Goal: Task Accomplishment & Management: Manage account settings

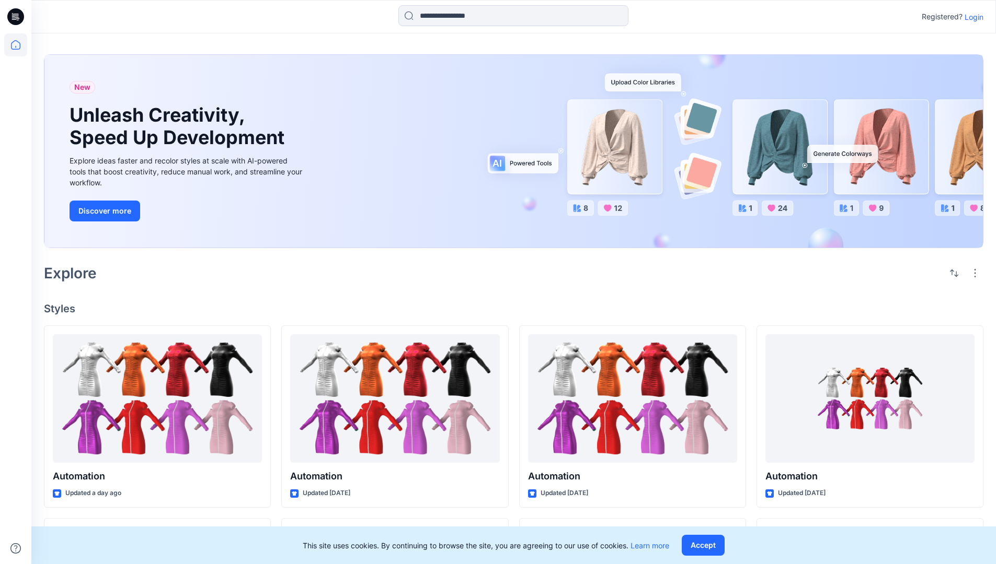
click at [971, 17] on p "Login" at bounding box center [973, 16] width 19 height 11
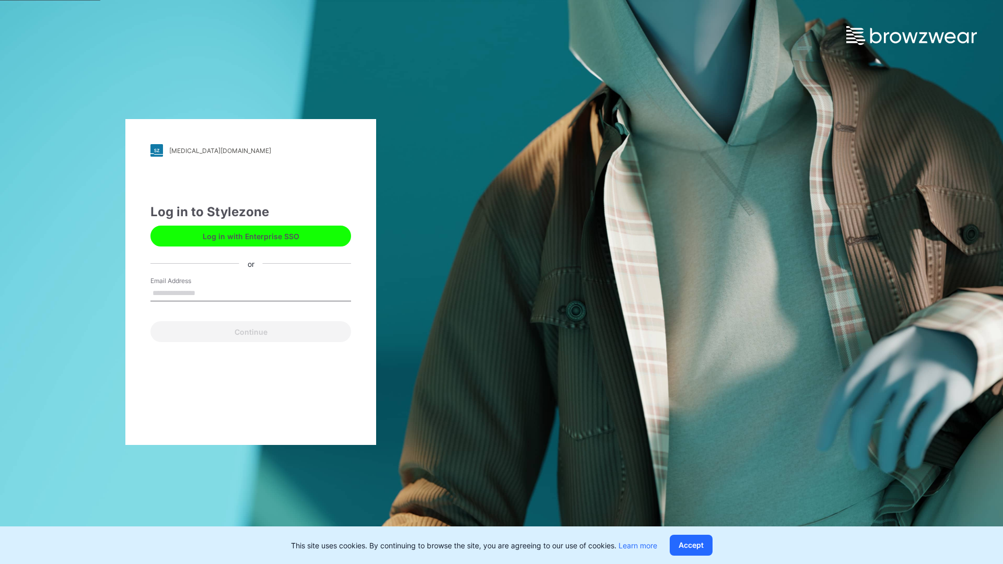
click at [206, 293] on input "Email Address" at bounding box center [251, 294] width 201 height 16
type input "**********"
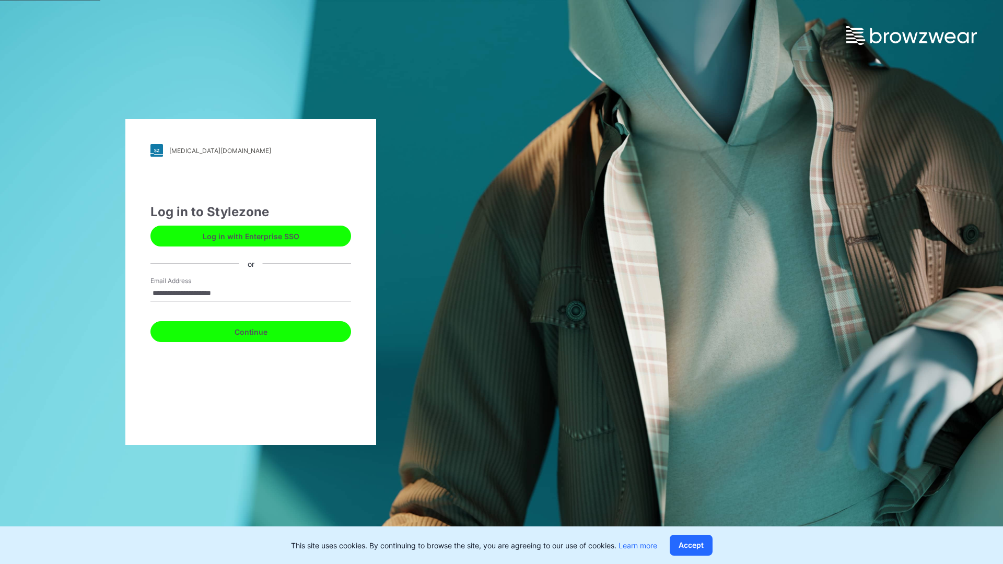
click at [262, 330] on button "Continue" at bounding box center [251, 331] width 201 height 21
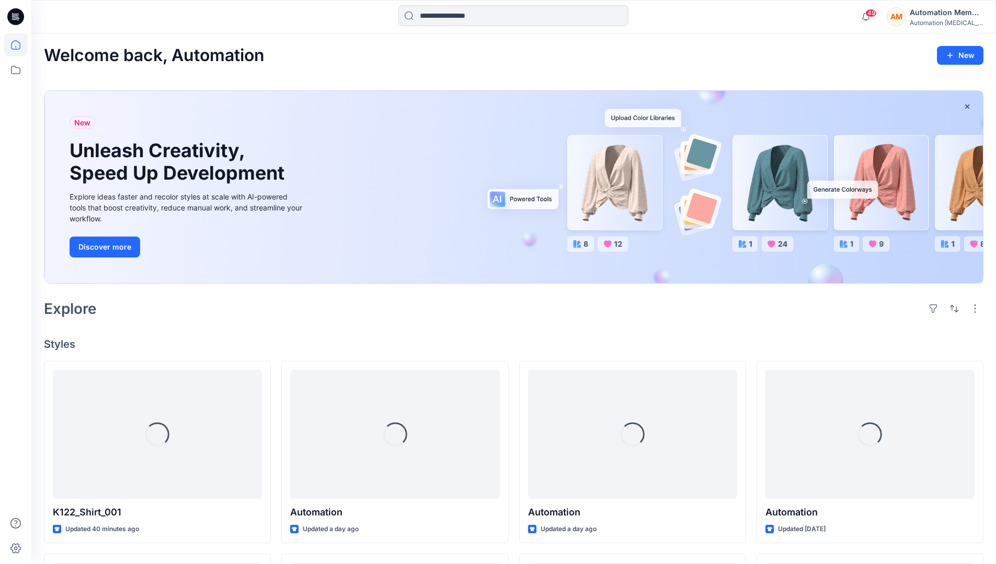
click at [18, 45] on icon at bounding box center [15, 44] width 23 height 23
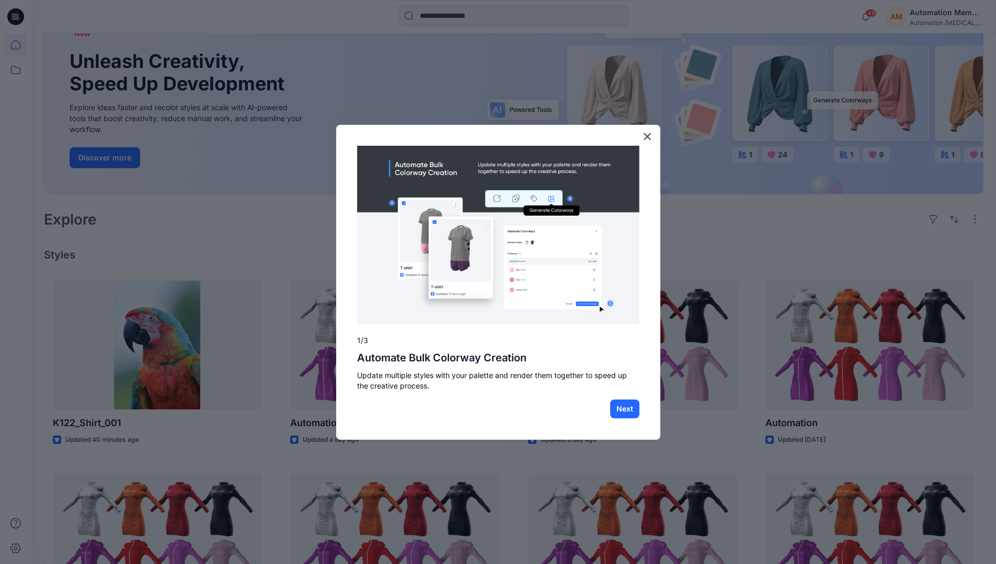
scroll to position [27, 0]
